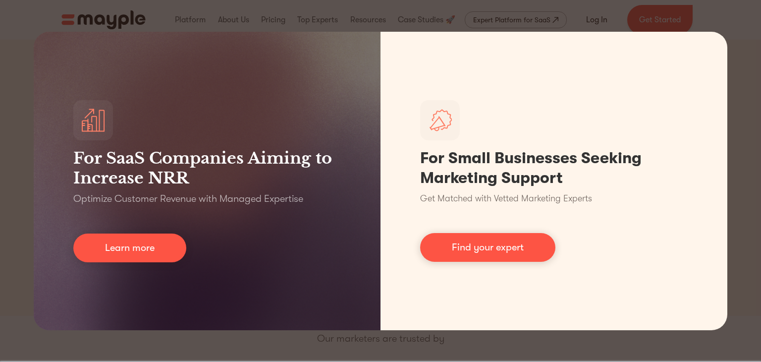
click at [649, 24] on div "For SaaS Companies Aiming to Increase NRR Optimize Customer Revenue with Manage…" at bounding box center [380, 181] width 761 height 362
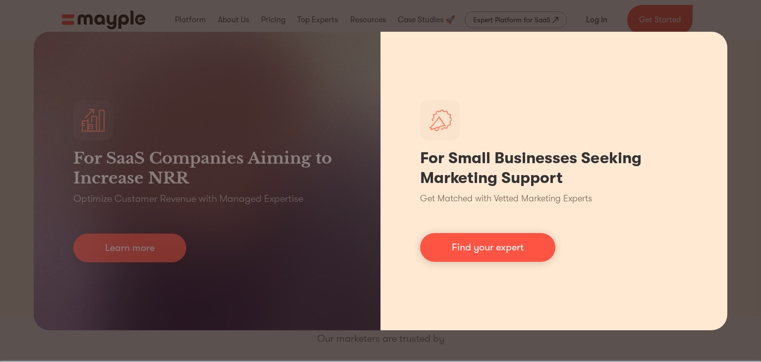
click at [475, 32] on div "For Small Businesses Seeking Marketing Support Get Matched with Vetted Marketin…" at bounding box center [553, 181] width 347 height 298
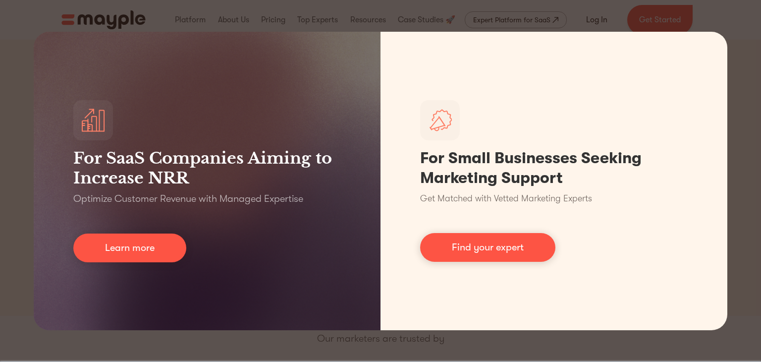
click at [191, 3] on div "For SaaS Companies Aiming to Increase NRR Optimize Customer Revenue with Manage…" at bounding box center [380, 181] width 761 height 362
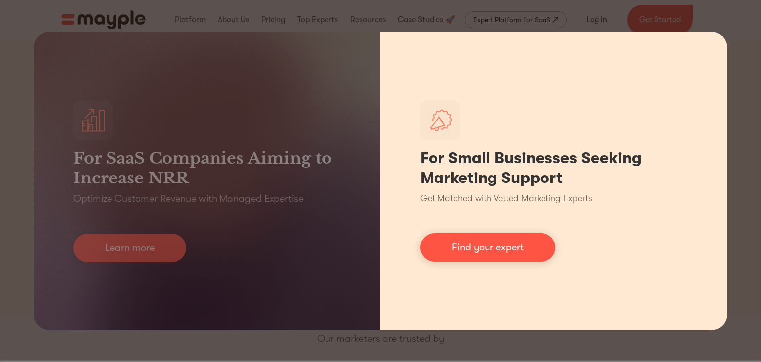
click at [570, 279] on div "For Small Businesses Seeking Marketing Support Get Matched with Vetted Marketin…" at bounding box center [553, 181] width 347 height 298
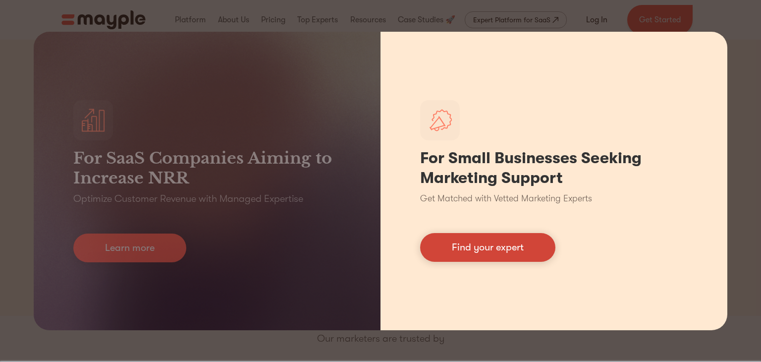
click at [518, 251] on link "Find your expert" at bounding box center [487, 247] width 135 height 29
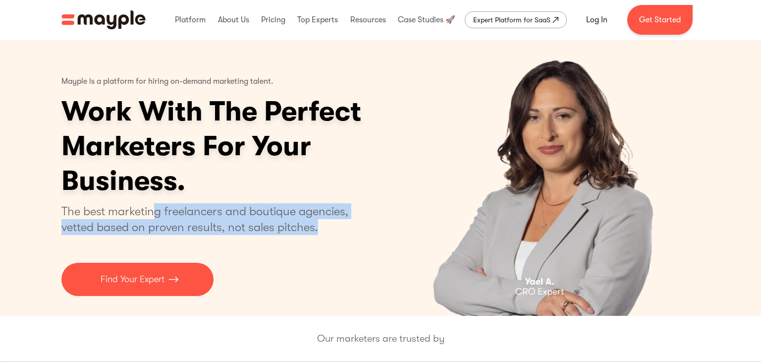
drag, startPoint x: 156, startPoint y: 213, endPoint x: 347, endPoint y: 220, distance: 190.8
click at [347, 220] on p "The best marketing freelancers and boutique agencies, vetted based on proven re…" at bounding box center [210, 219] width 299 height 32
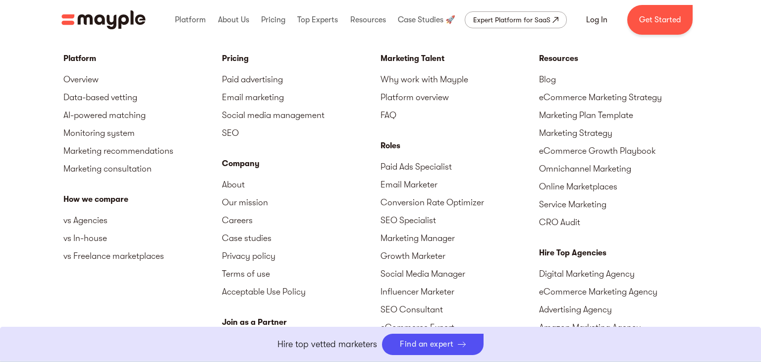
scroll to position [4365, 0]
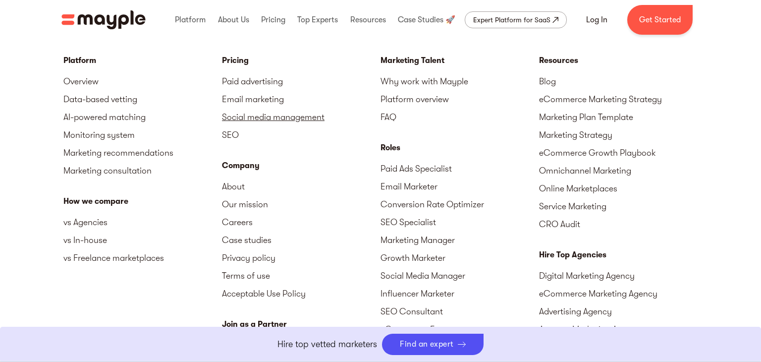
click at [358, 112] on link "Social media management" at bounding box center [301, 117] width 158 height 18
click at [308, 105] on link "Email marketing" at bounding box center [301, 99] width 158 height 18
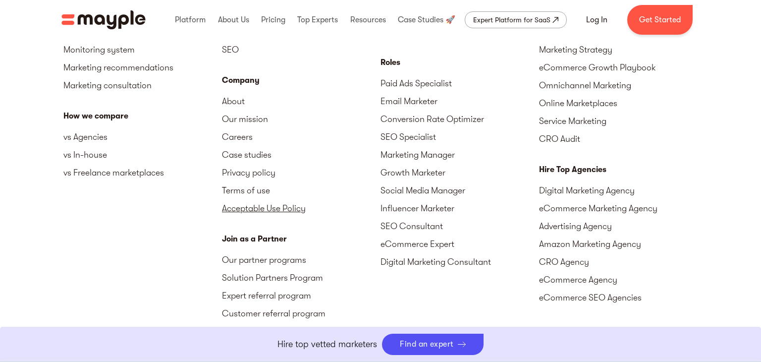
scroll to position [3729, 0]
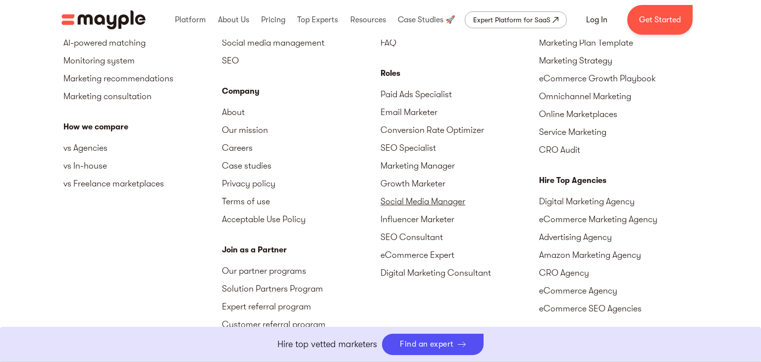
click at [442, 192] on link "Social Media Manager" at bounding box center [459, 201] width 158 height 18
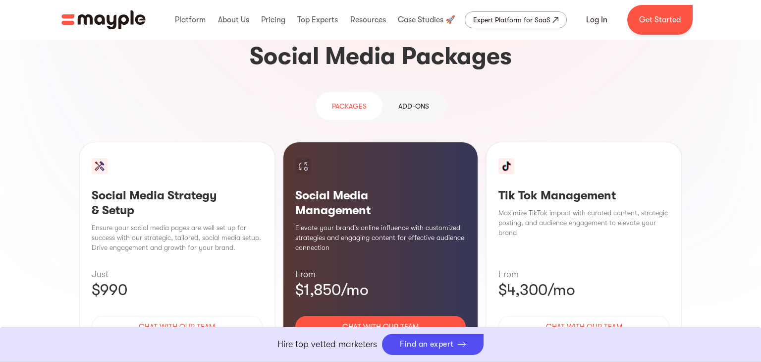
scroll to position [925, 0]
drag, startPoint x: 154, startPoint y: 159, endPoint x: 234, endPoint y: 166, distance: 81.0
click at [234, 222] on p "Ensure your social media pages are well set up for success with our strategic, …" at bounding box center [177, 237] width 171 height 30
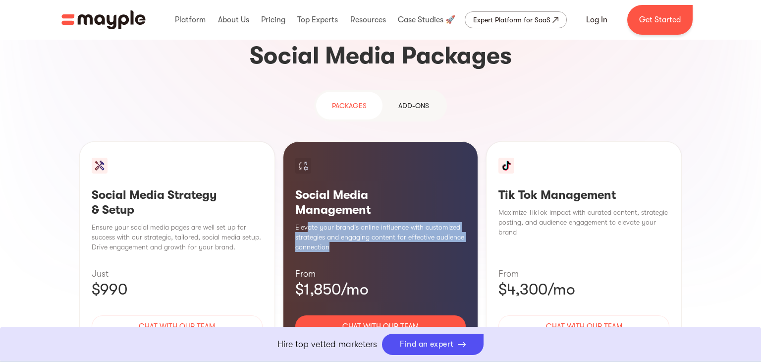
drag, startPoint x: 308, startPoint y: 150, endPoint x: 378, endPoint y: 166, distance: 72.2
click at [378, 222] on p "Elevate your brand's online influence with customized strategies and engaging c…" at bounding box center [380, 237] width 171 height 30
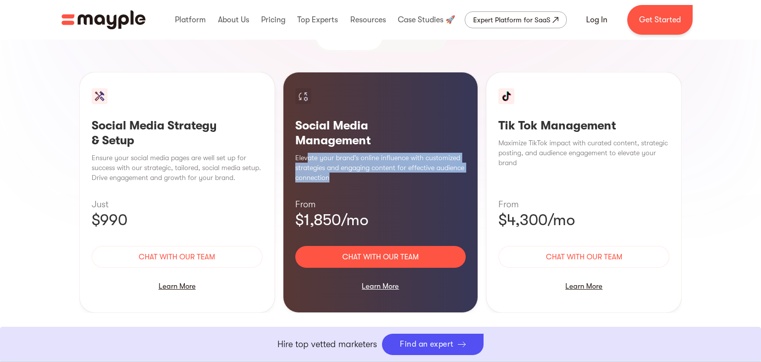
scroll to position [996, 0]
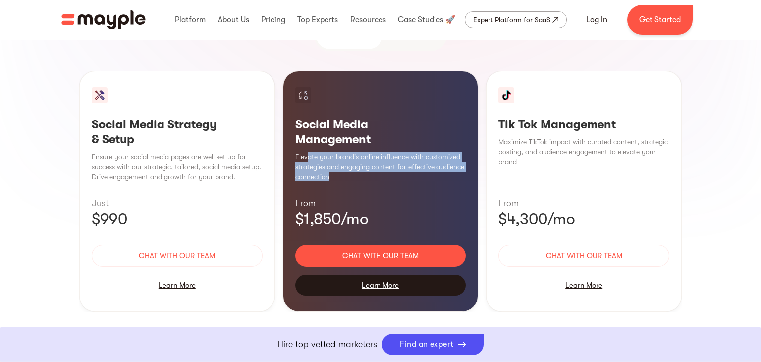
click at [384, 274] on div "Learn More" at bounding box center [380, 284] width 171 height 21
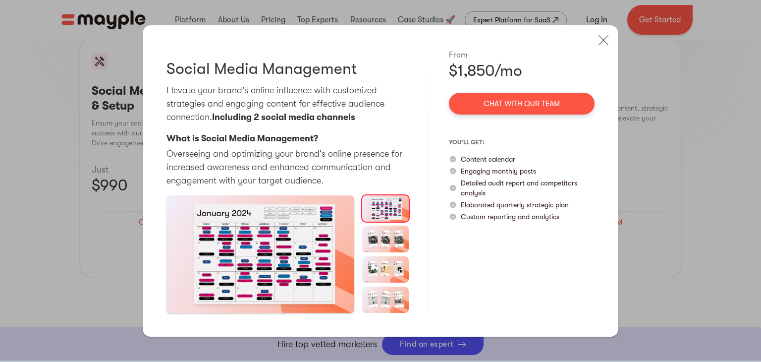
scroll to position [1030, 0]
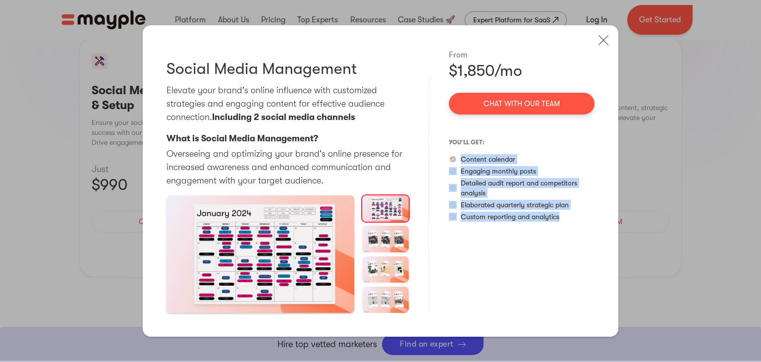
drag, startPoint x: 460, startPoint y: 159, endPoint x: 576, endPoint y: 210, distance: 126.0
click at [576, 210] on div "you’ll get: Content calendar Engaging monthly posts Detailed audit report and c…" at bounding box center [522, 177] width 146 height 87
click at [605, 41] on img at bounding box center [603, 40] width 22 height 22
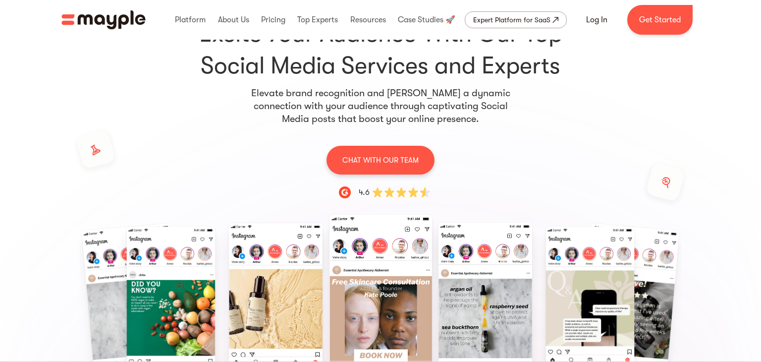
scroll to position [0, 0]
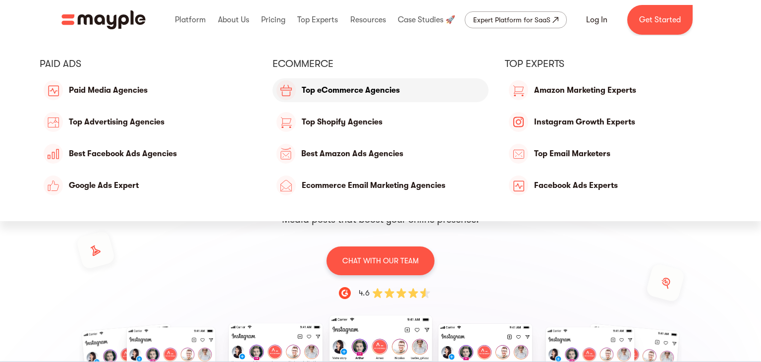
click at [377, 96] on link "Top eCommerce Agencies" at bounding box center [380, 90] width 216 height 24
